Goal: Use online tool/utility: Utilize a website feature to perform a specific function

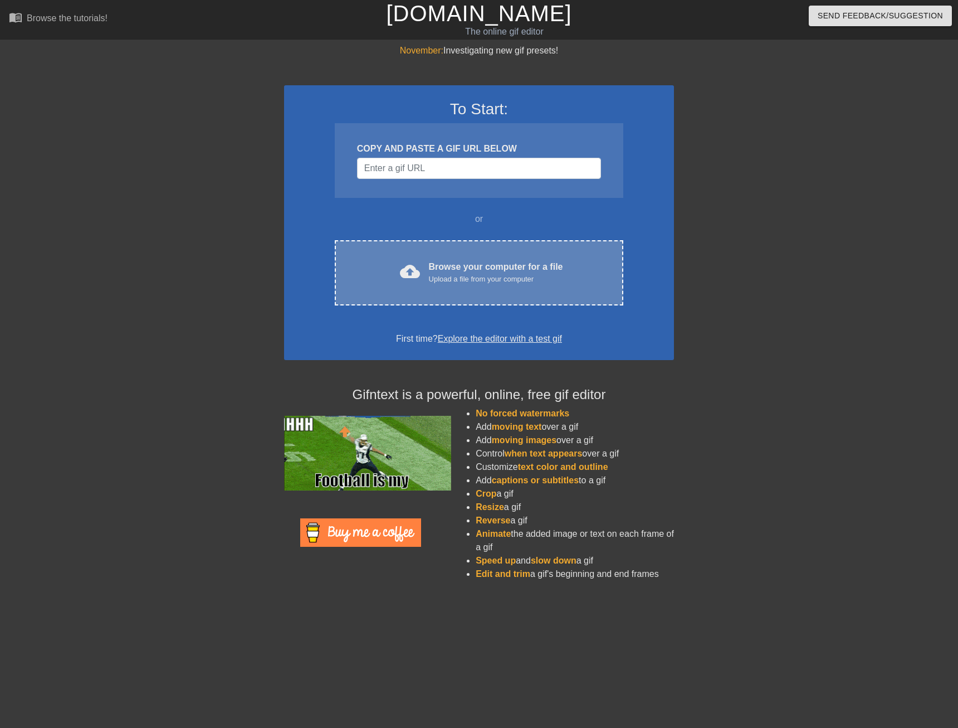
click at [461, 270] on div "Browse your computer for a file Upload a file from your computer" at bounding box center [496, 272] width 134 height 25
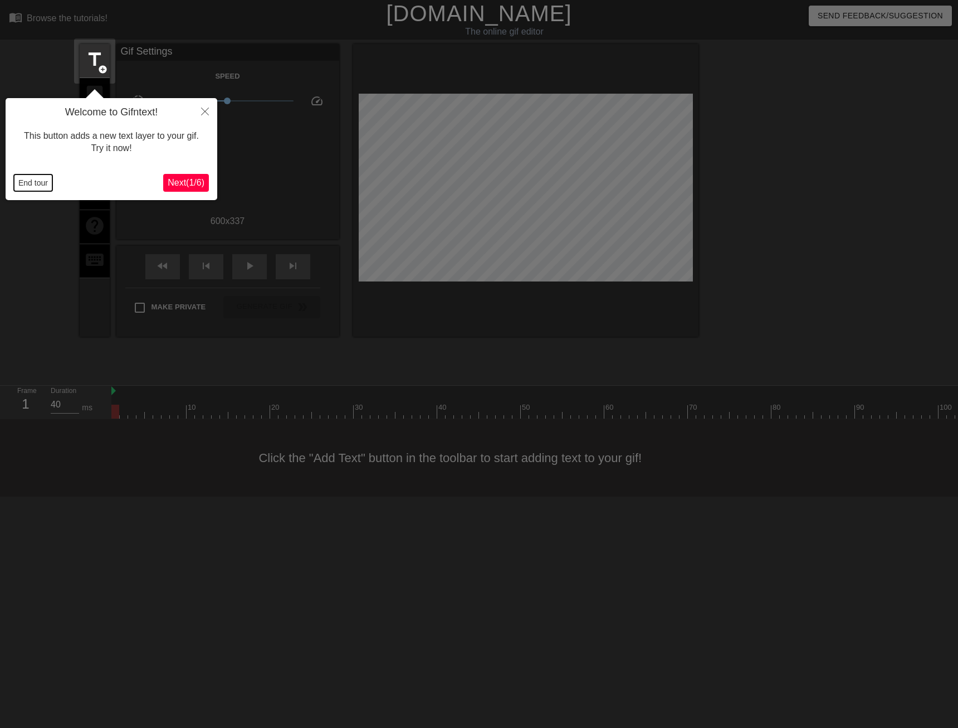
click at [32, 181] on button "End tour" at bounding box center [33, 182] width 38 height 17
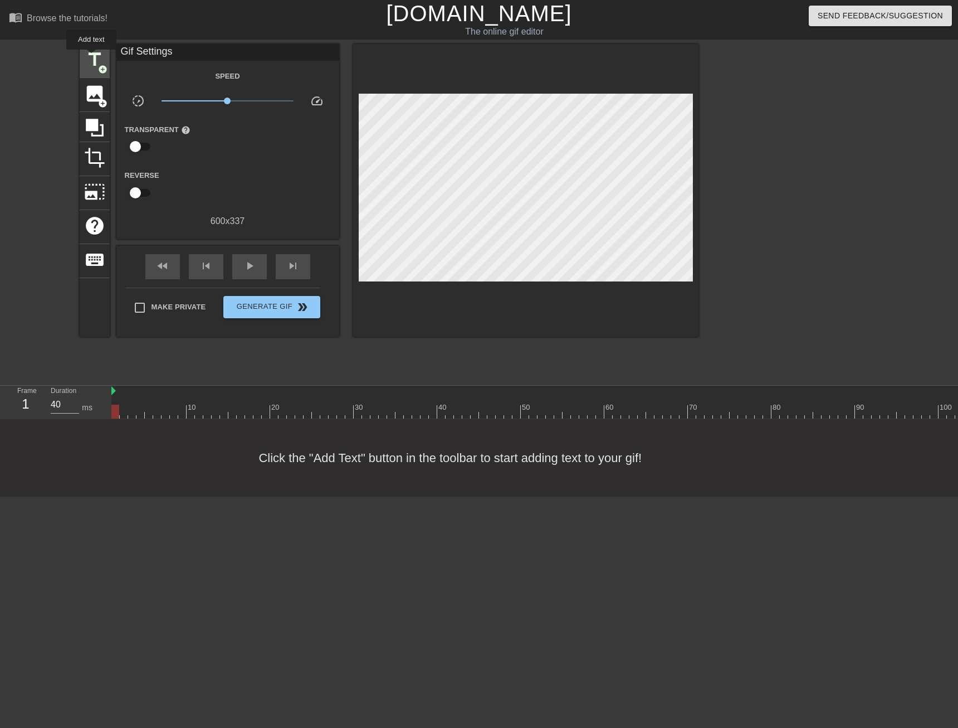
click at [91, 57] on span "title" at bounding box center [94, 59] width 21 height 21
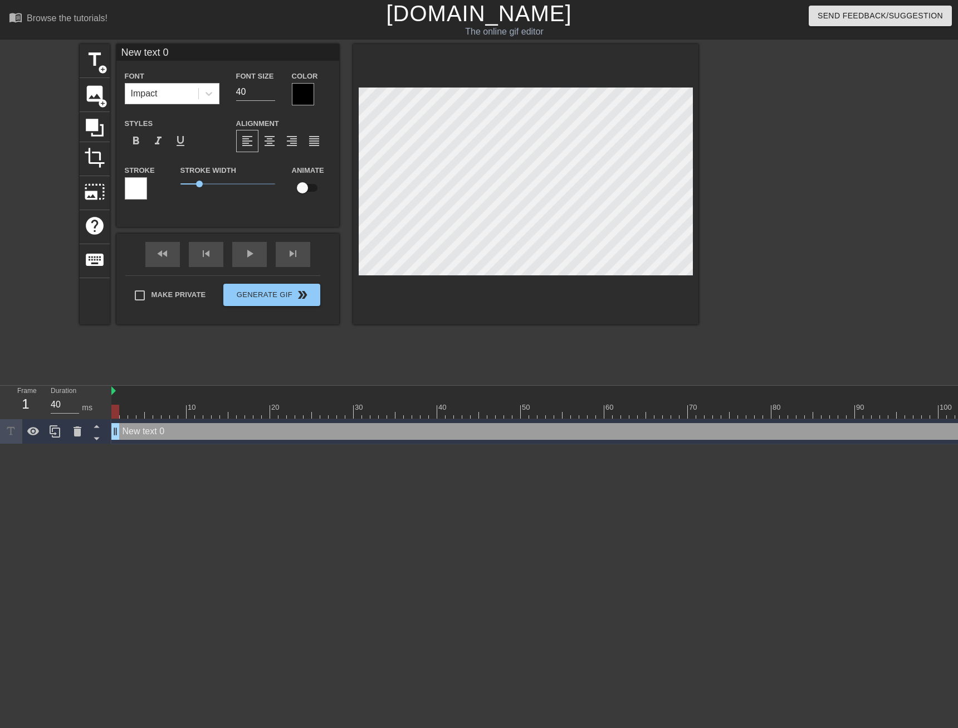
scroll to position [2, 3]
paste textarea "558"
type input "558"
type textarea "558"
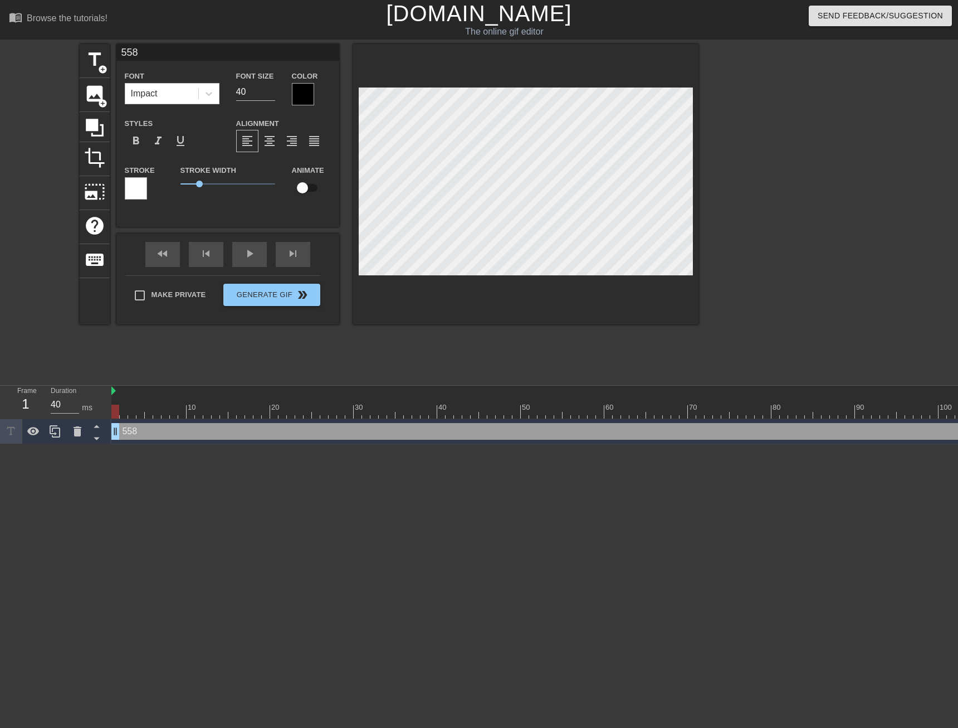
type input "!558"
type textarea "!558"
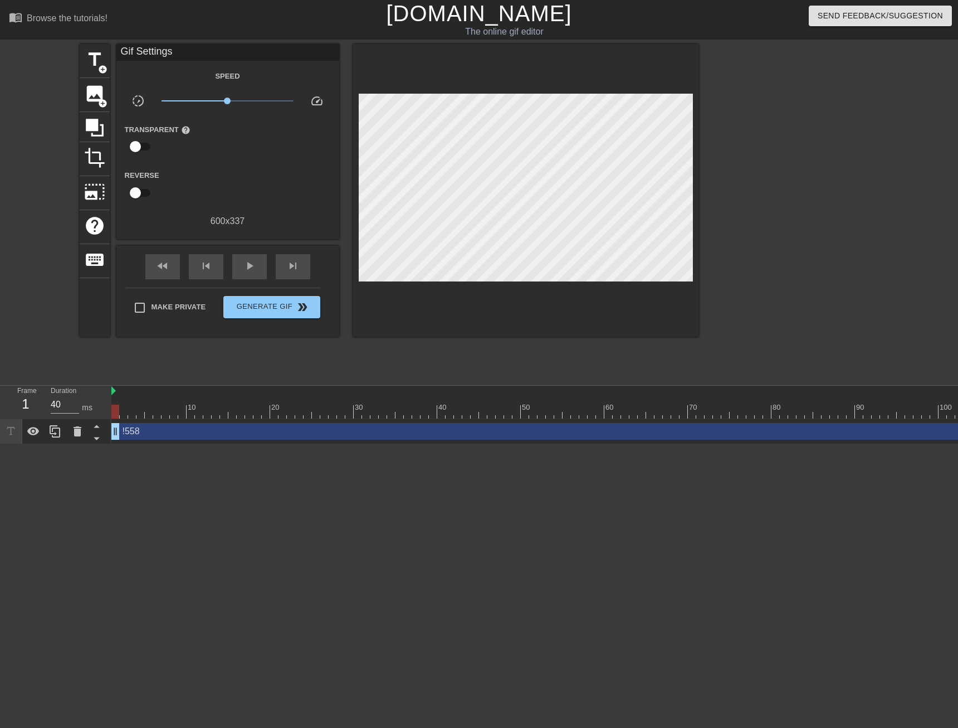
drag, startPoint x: 740, startPoint y: 453, endPoint x: 775, endPoint y: 453, distance: 35.1
click at [775, 444] on html "menu_book Browse the tutorials! [DOMAIN_NAME] The online gif editor Send Feedba…" at bounding box center [479, 222] width 958 height 444
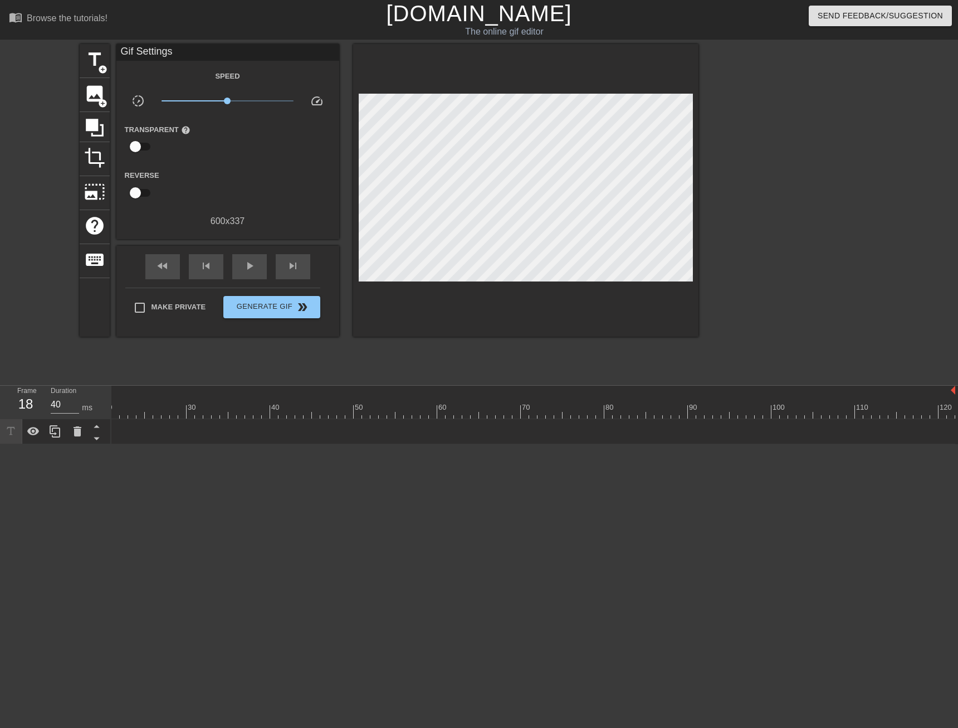
drag, startPoint x: 949, startPoint y: 429, endPoint x: 70, endPoint y: 413, distance: 878.9
click at [70, 413] on div "Frame 18 Duration 40 ms 10 20 30 40 50 60 70 80 90 100 110 120 !558 drag_handle…" at bounding box center [479, 415] width 958 height 59
drag, startPoint x: 244, startPoint y: 433, endPoint x: 351, endPoint y: 437, distance: 107.1
click at [104, 62] on span "title" at bounding box center [94, 59] width 21 height 21
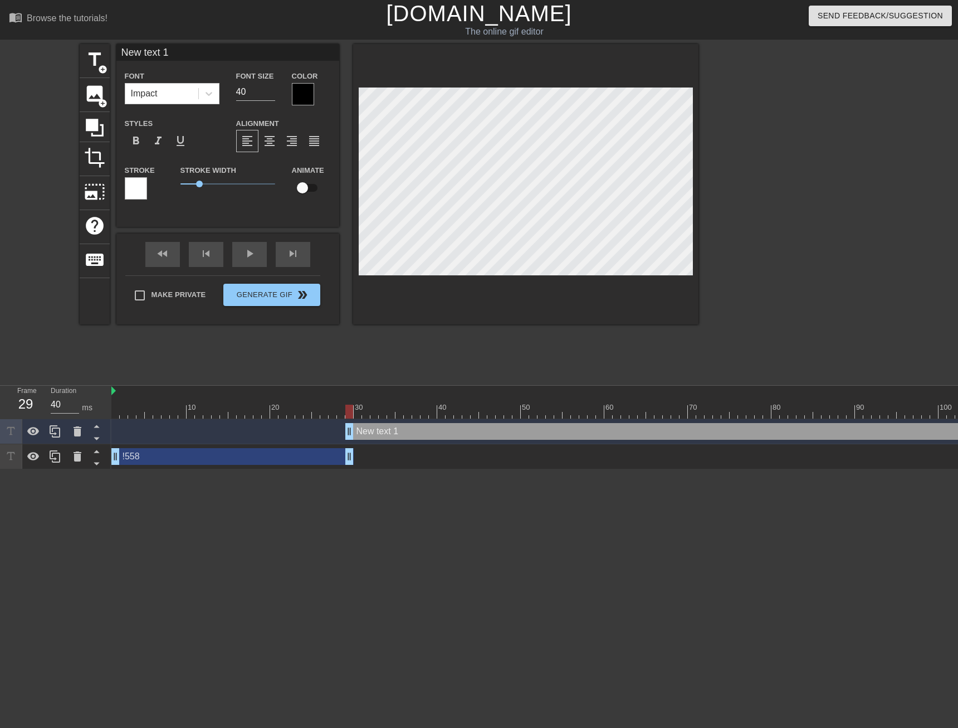
scroll to position [2, 3]
paste textarea "Refactor - use KeywordModel instead of dicts"
type input "Refactor - use KeywordModel instead of dicts"
type textarea "Refactor - use KeywordModel instead of dicts"
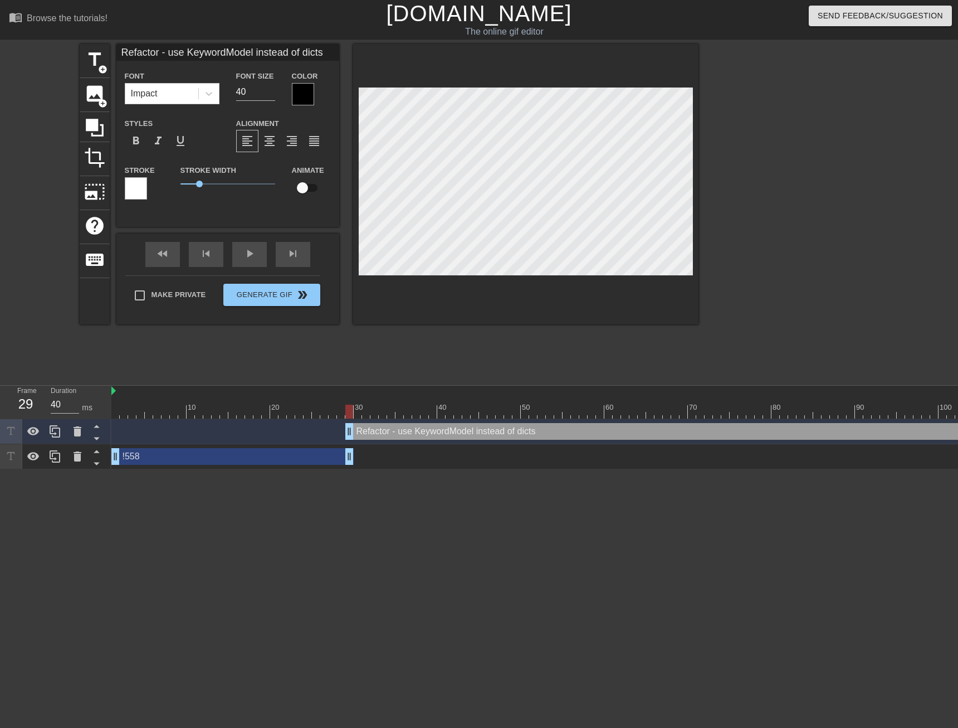
click at [607, 333] on div "title add_circle image add_circle crop photo_size_select_large help keyboard Re…" at bounding box center [389, 211] width 619 height 334
type input "Refactor - use KeywordModel instead of dicts"
type textarea "Refactor - use KeywordModel instead of dicts"
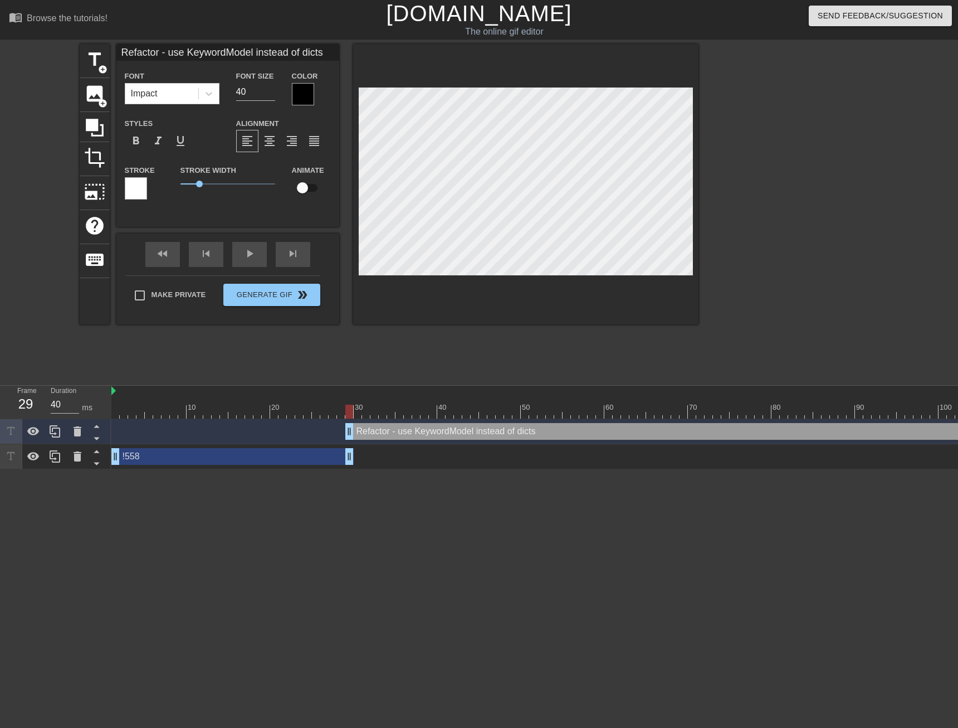
scroll to position [2, 6]
click at [350, 413] on div at bounding box center [349, 412] width 8 height 14
drag, startPoint x: 350, startPoint y: 426, endPoint x: 356, endPoint y: 426, distance: 6.1
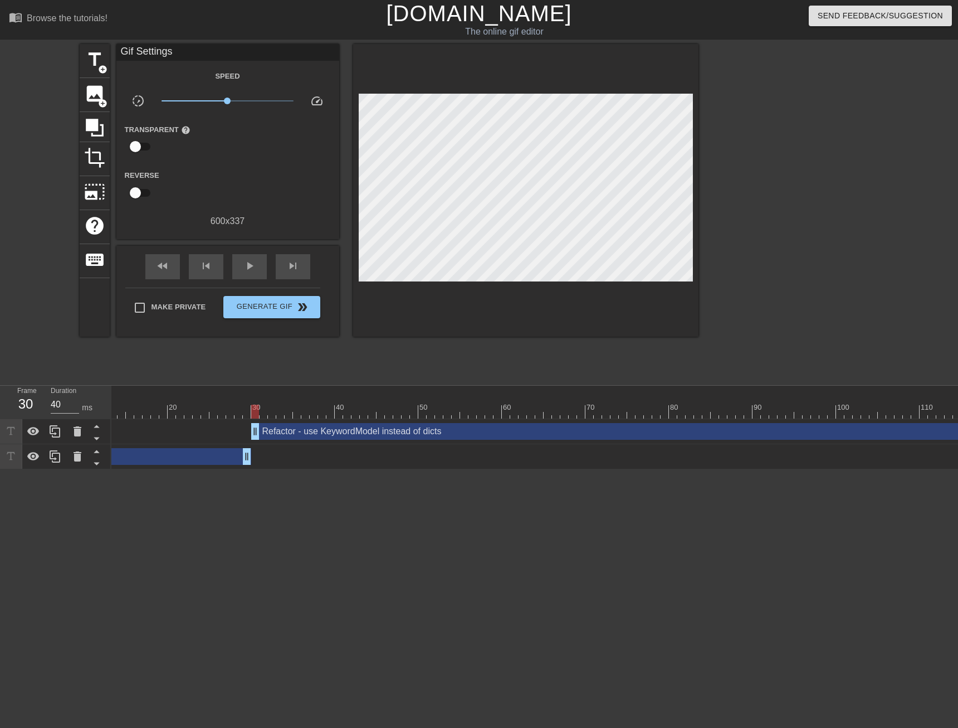
scroll to position [0, 167]
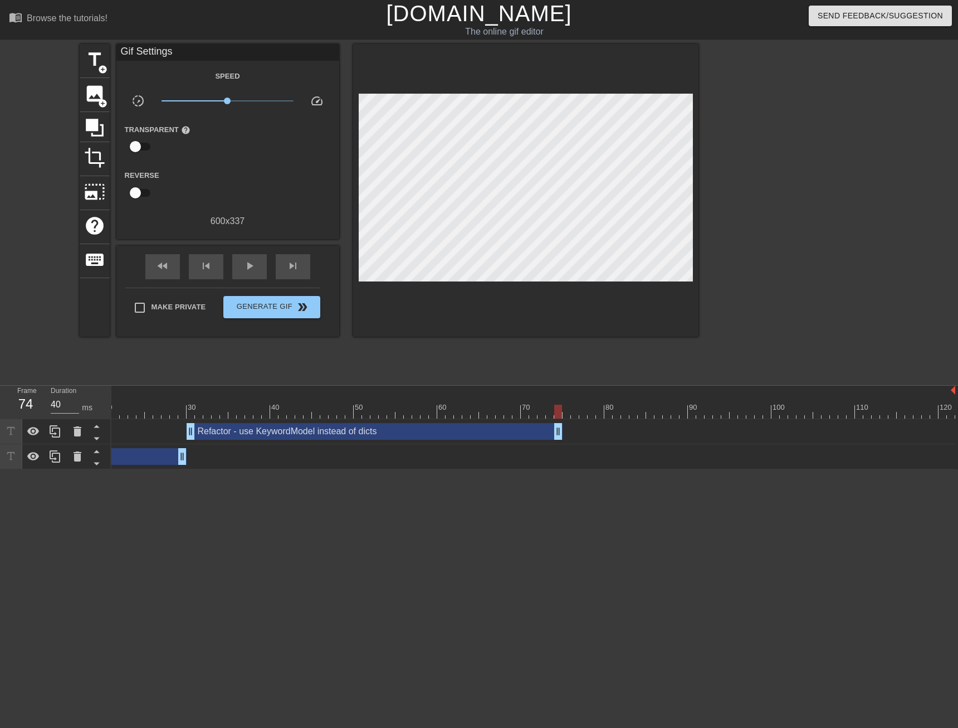
drag, startPoint x: 953, startPoint y: 430, endPoint x: 562, endPoint y: 427, distance: 391.7
click at [99, 67] on span "add_circle" at bounding box center [102, 69] width 9 height 9
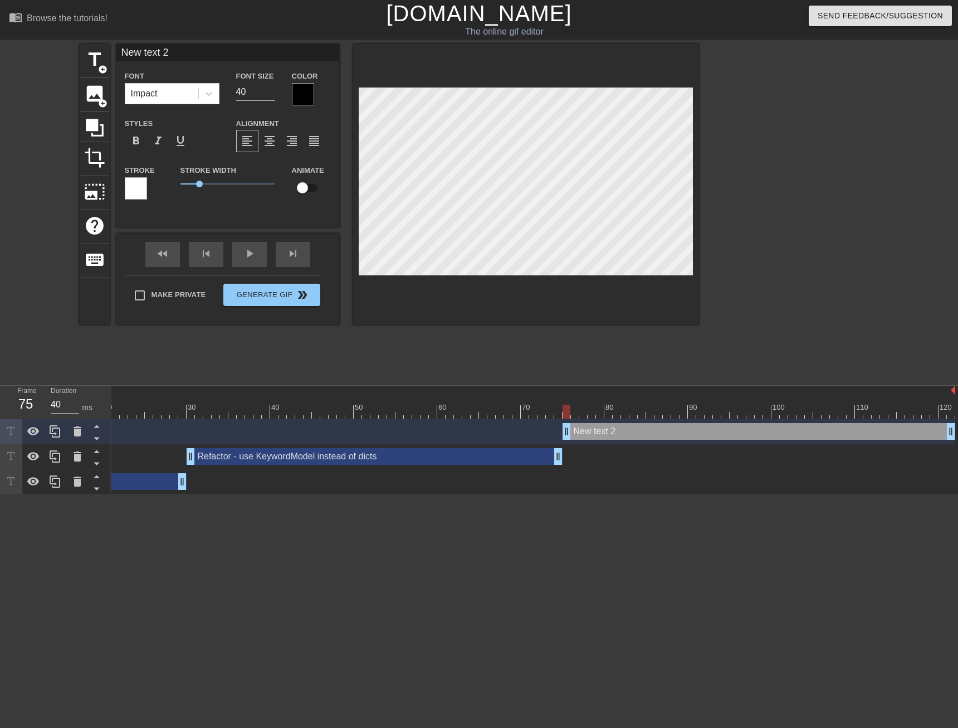
drag, startPoint x: 562, startPoint y: 433, endPoint x: 568, endPoint y: 434, distance: 6.7
type input "Option B"
type textarea "Option B"
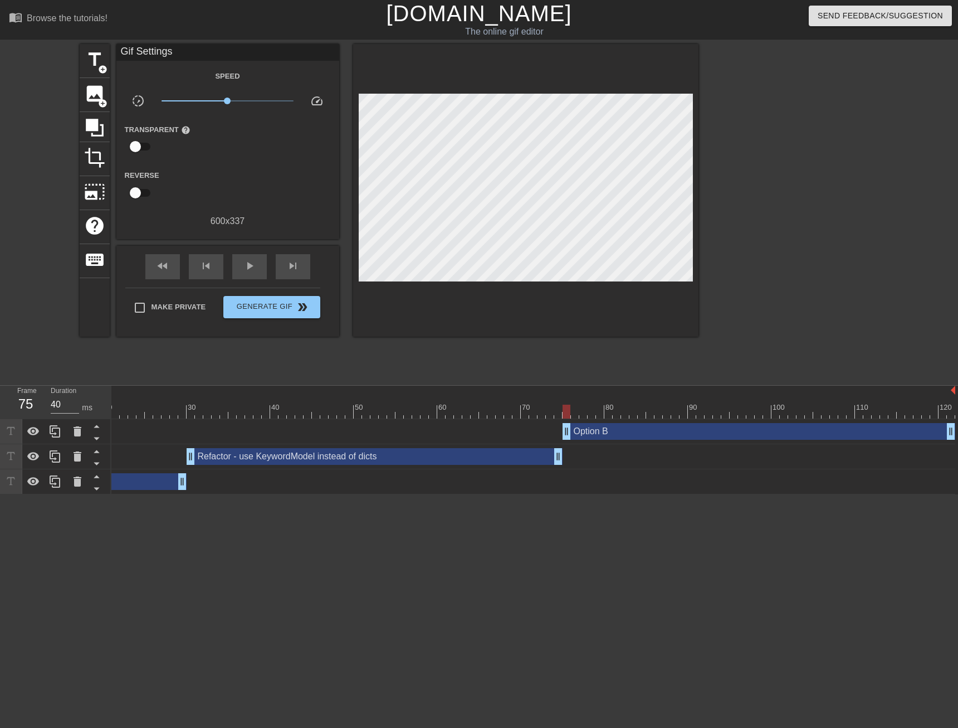
click at [576, 414] on div at bounding box center [449, 412] width 1011 height 14
click at [600, 413] on div at bounding box center [449, 412] width 1011 height 14
click at [641, 413] on div at bounding box center [449, 412] width 1011 height 14
click at [737, 413] on div at bounding box center [449, 412] width 1011 height 14
click at [787, 413] on div at bounding box center [449, 412] width 1011 height 14
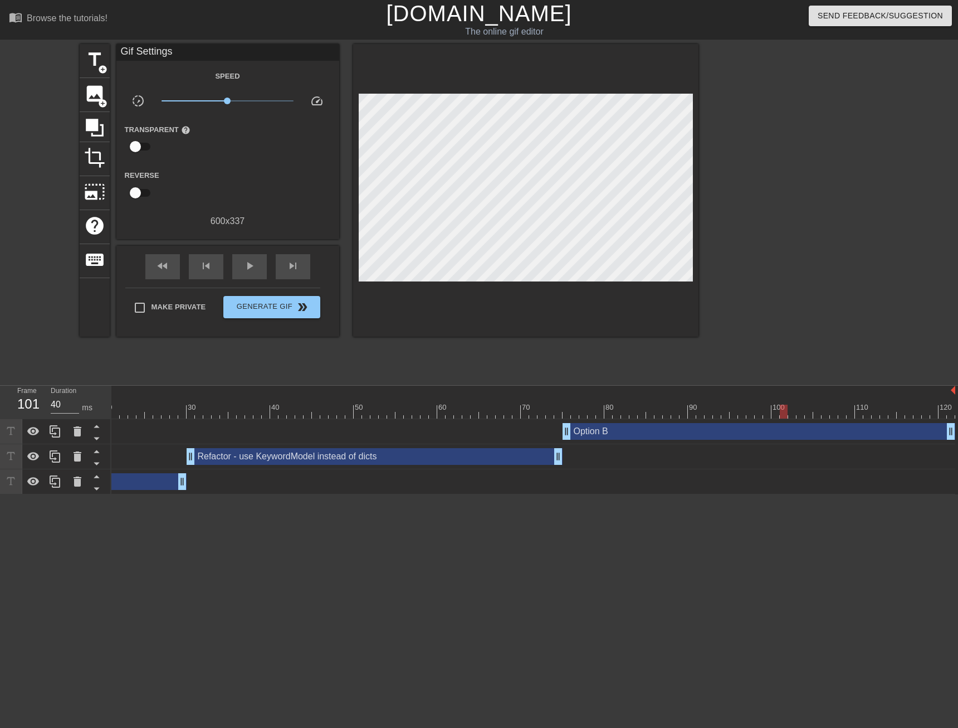
drag, startPoint x: 856, startPoint y: 413, endPoint x: 864, endPoint y: 413, distance: 7.8
click at [856, 413] on div at bounding box center [449, 412] width 1011 height 14
click at [890, 412] on div at bounding box center [449, 412] width 1011 height 14
click at [947, 411] on div at bounding box center [449, 412] width 1011 height 14
click at [238, 265] on div "play_arrow" at bounding box center [249, 266] width 35 height 25
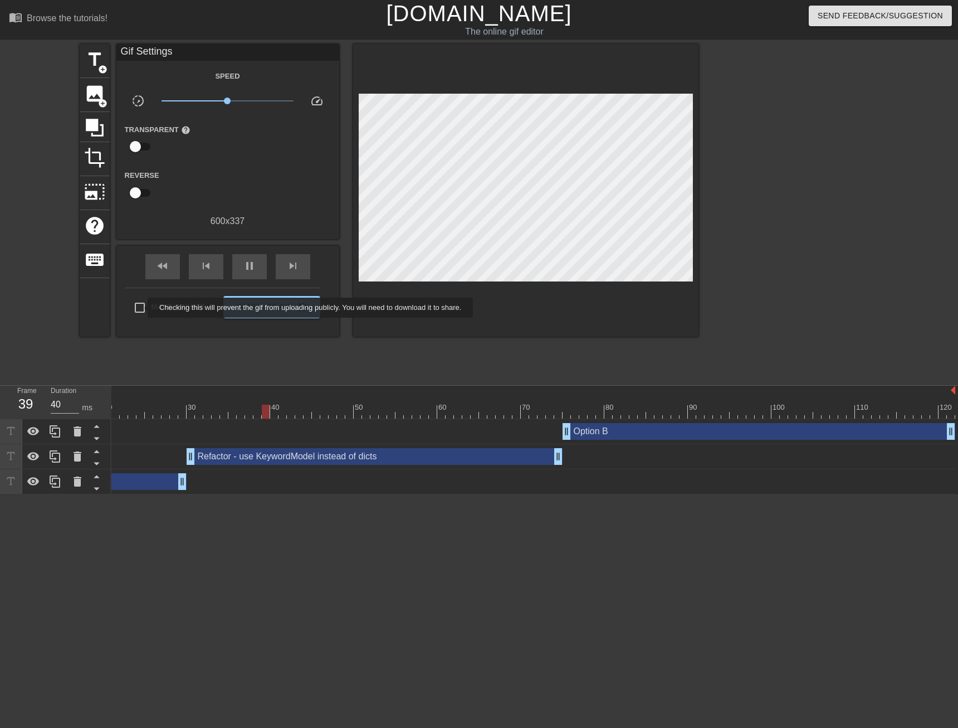
click at [140, 308] on input "Make Private" at bounding box center [139, 307] width 23 height 23
checkbox input "true"
click at [279, 305] on span "Generate Gif double_arrow" at bounding box center [271, 306] width 87 height 13
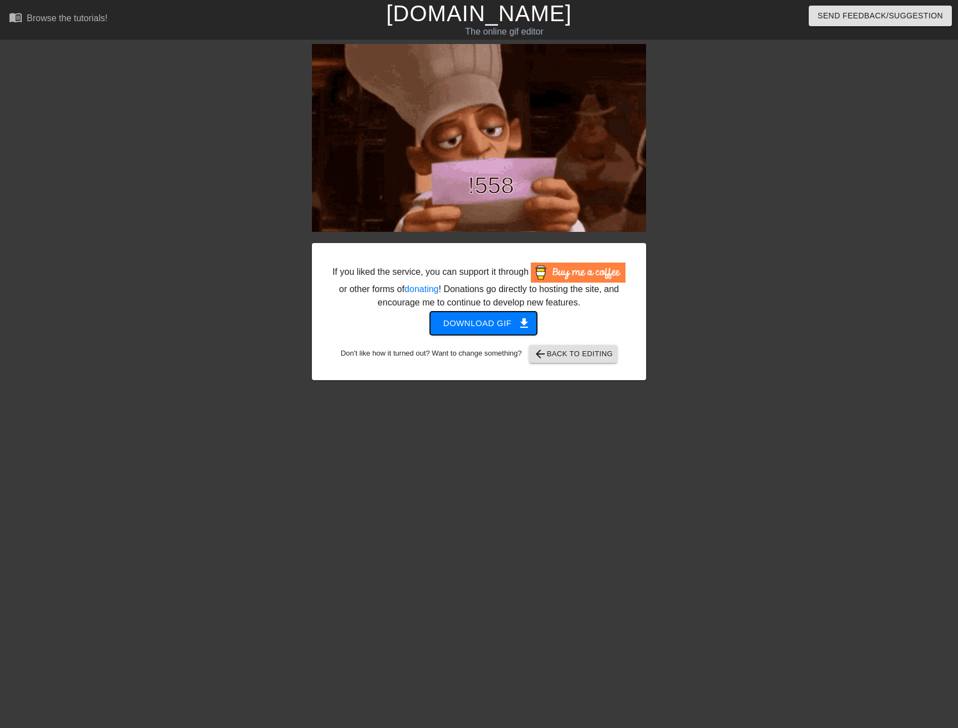
click at [496, 319] on span "Download gif get_app" at bounding box center [484, 323] width 81 height 14
